Goal: Navigation & Orientation: Understand site structure

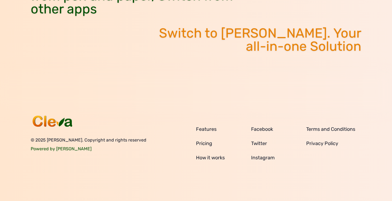
scroll to position [2297, 0]
click at [206, 158] on link "How it works" at bounding box center [223, 158] width 55 height 8
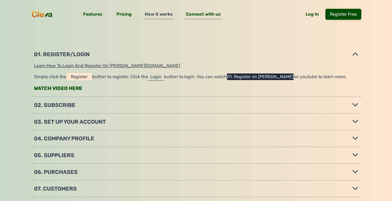
click at [205, 13] on span "Connect with us" at bounding box center [203, 16] width 37 height 8
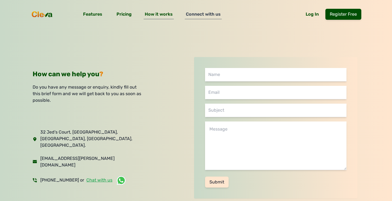
click at [164, 15] on span "How it works" at bounding box center [159, 16] width 30 height 8
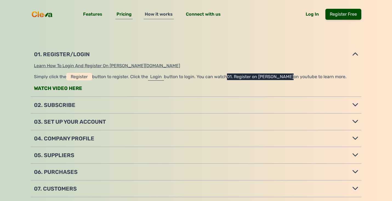
click at [129, 13] on span "Pricing" at bounding box center [123, 16] width 17 height 8
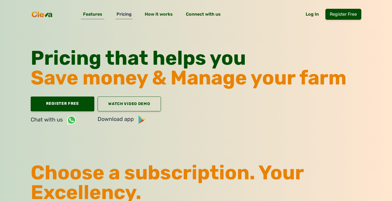
click at [96, 16] on span "Features" at bounding box center [92, 16] width 21 height 8
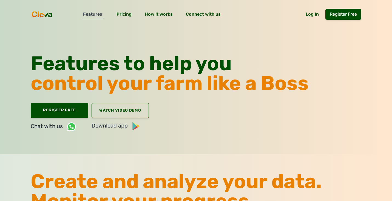
click at [337, 1] on div "Features Pricing How it works Connect with us Log In Register Free Menu" at bounding box center [196, 14] width 392 height 28
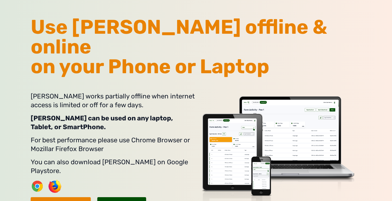
scroll to position [524, 0]
